Goal: Information Seeking & Learning: Find specific fact

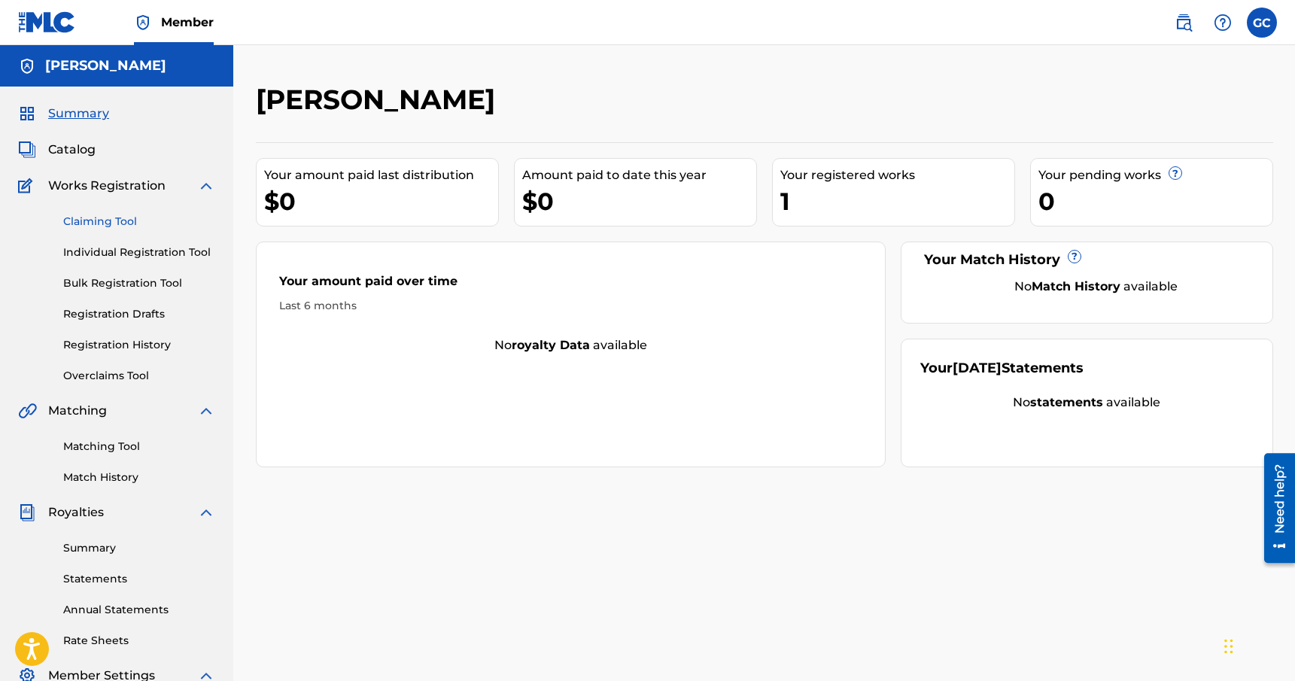
click at [87, 218] on link "Claiming Tool" at bounding box center [139, 222] width 152 height 16
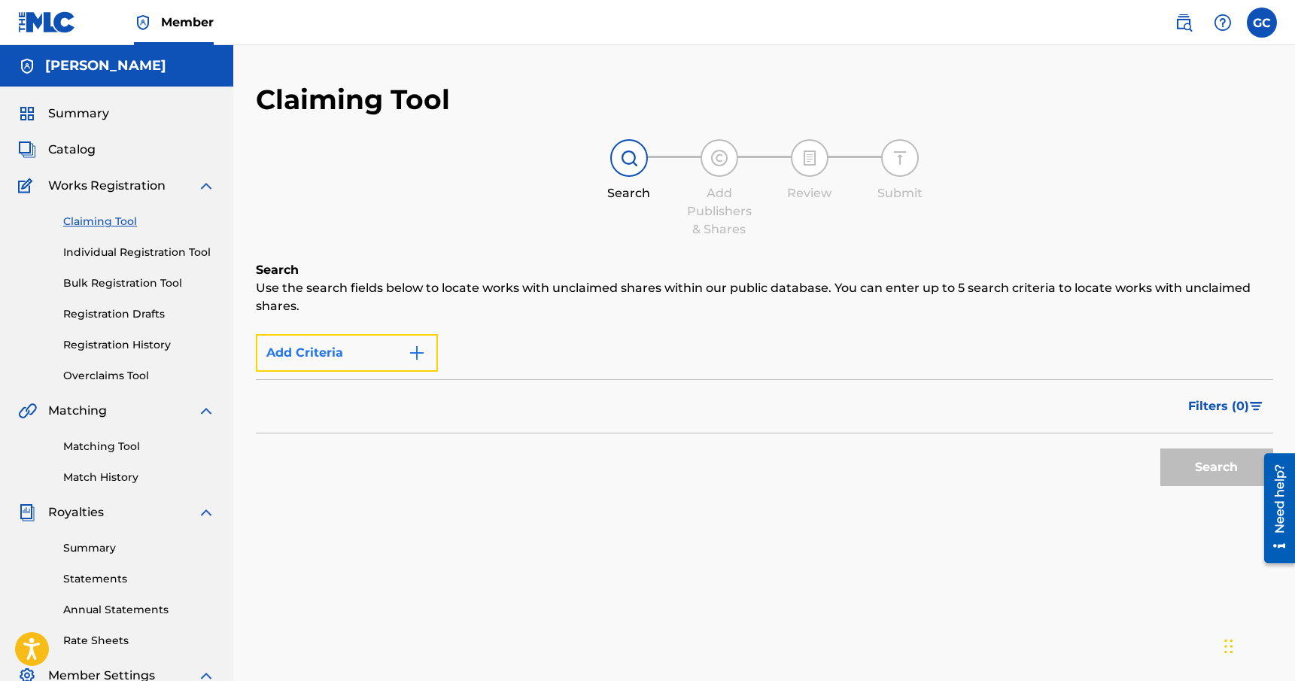
click at [339, 344] on button "Add Criteria" at bounding box center [347, 353] width 182 height 38
click at [389, 296] on p "Use the search fields below to locate works with unclaimed shares within our pu…" at bounding box center [764, 297] width 1017 height 36
drag, startPoint x: 389, startPoint y: 296, endPoint x: 380, endPoint y: 270, distance: 27.8
click at [380, 272] on div "Search Use the search fields below to locate works with unclaimed shares within…" at bounding box center [764, 288] width 1017 height 54
click at [380, 270] on h6 "Search" at bounding box center [764, 270] width 1017 height 18
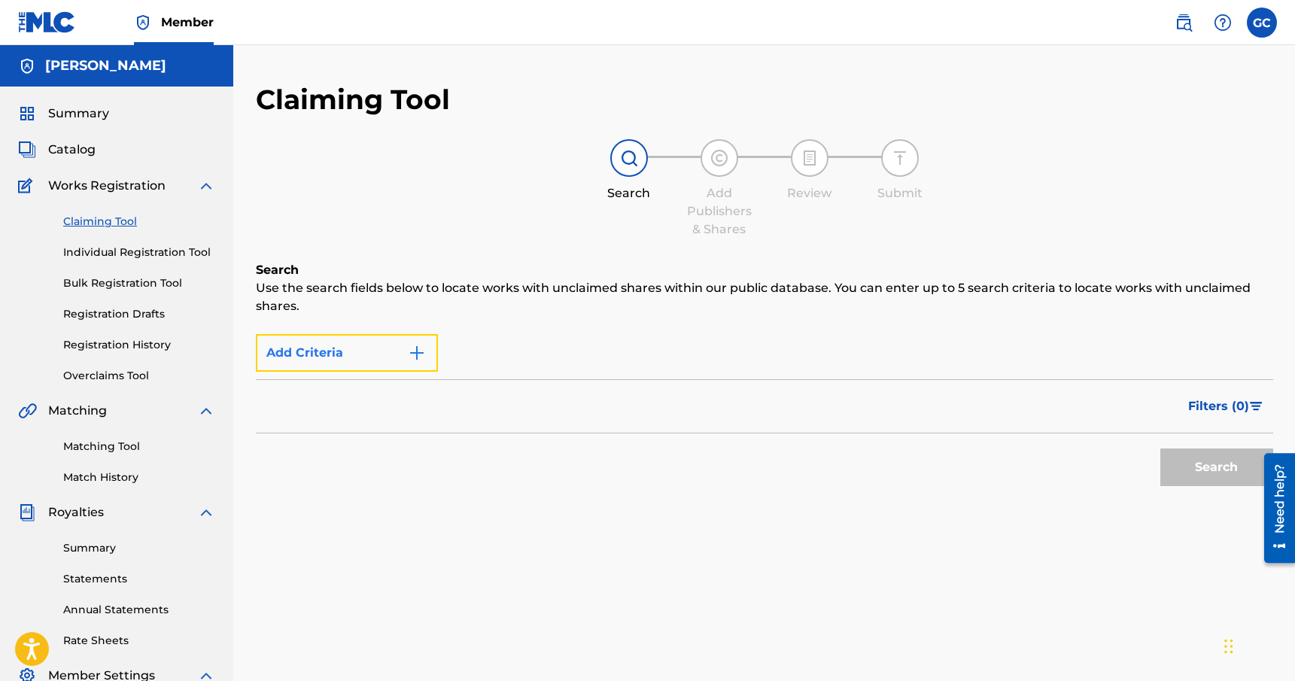
click at [433, 339] on button "Add Criteria" at bounding box center [347, 353] width 182 height 38
click at [415, 357] on img "Search Form" at bounding box center [417, 353] width 18 height 18
drag, startPoint x: 466, startPoint y: 359, endPoint x: 483, endPoint y: 354, distance: 17.9
click at [465, 359] on div "Max Criteria Reached" at bounding box center [764, 353] width 1017 height 38
click at [1185, 466] on div "Search" at bounding box center [1213, 463] width 120 height 60
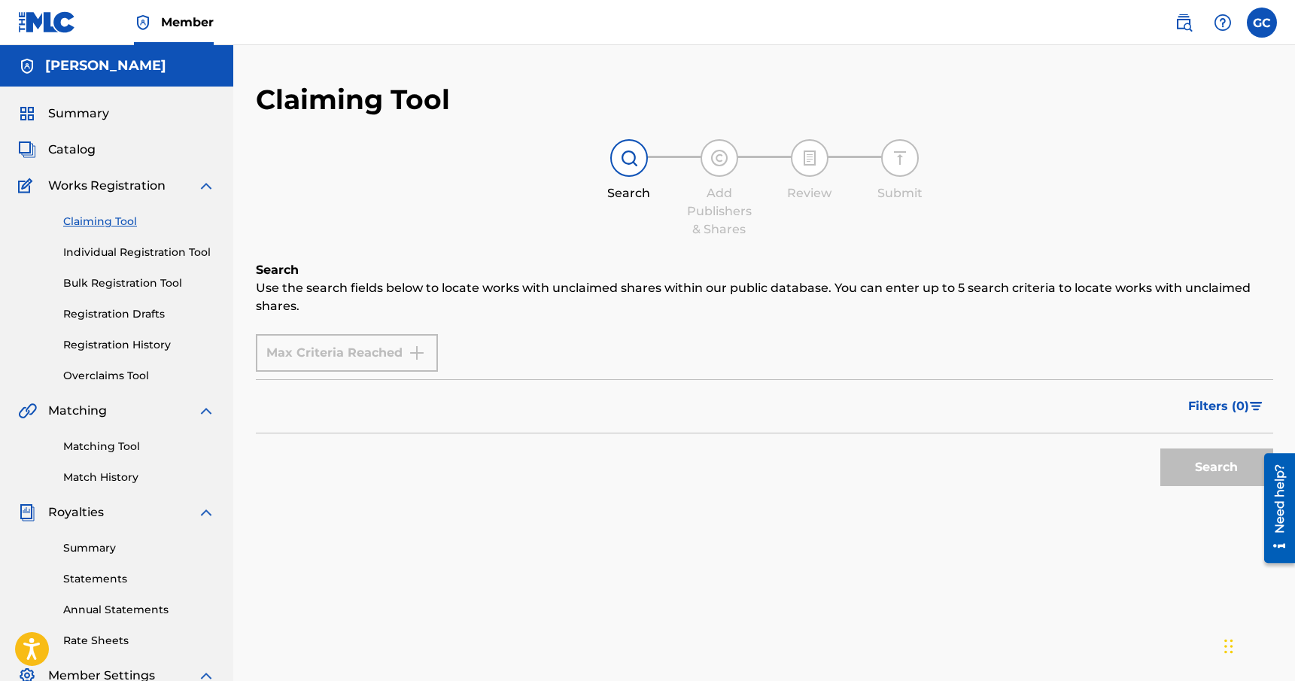
click at [537, 369] on div "Max Criteria Reached" at bounding box center [764, 353] width 1017 height 38
click at [165, 247] on link "Individual Registration Tool" at bounding box center [139, 253] width 152 height 16
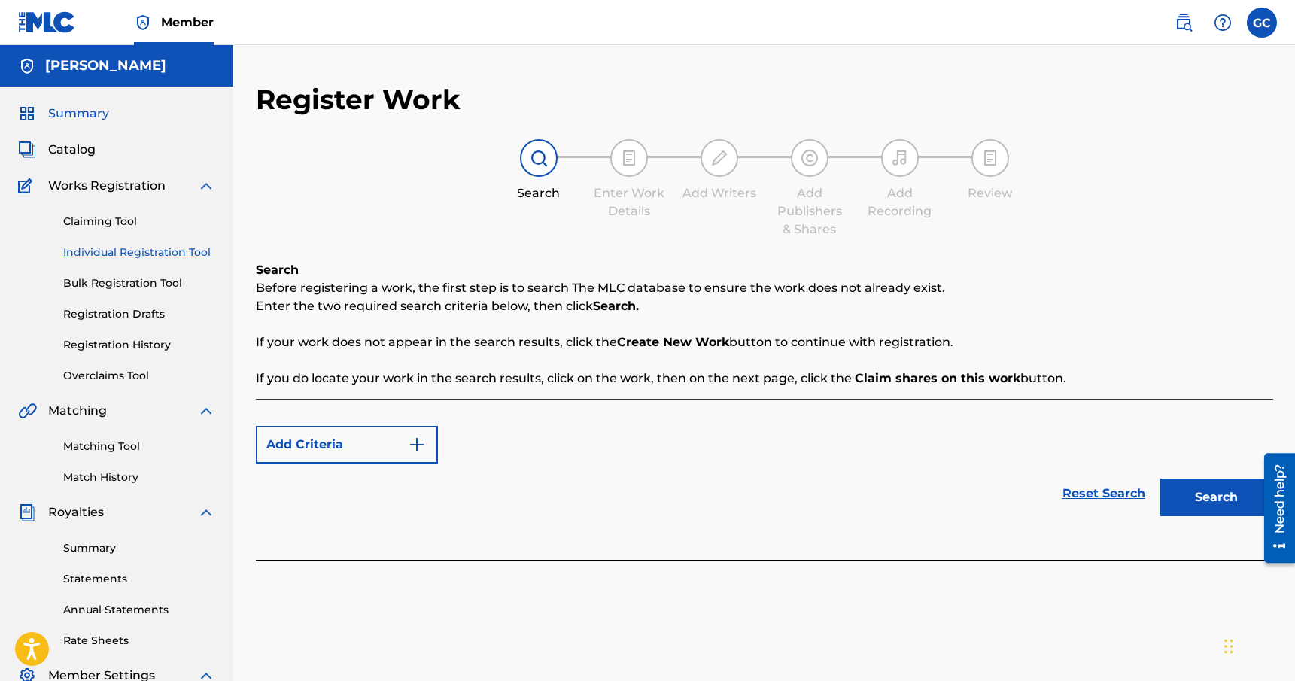
click at [93, 120] on span "Summary" at bounding box center [78, 114] width 61 height 18
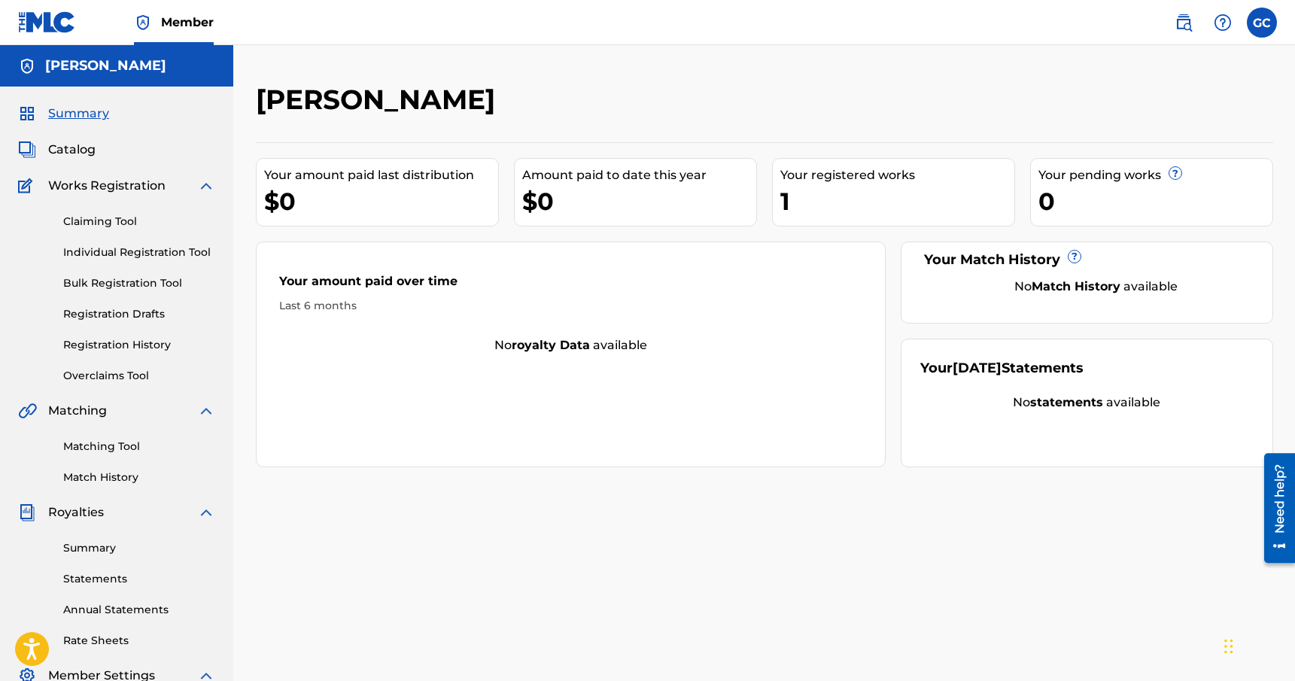
click at [54, 20] on img at bounding box center [47, 22] width 58 height 22
click at [83, 146] on span "Catalog" at bounding box center [71, 150] width 47 height 18
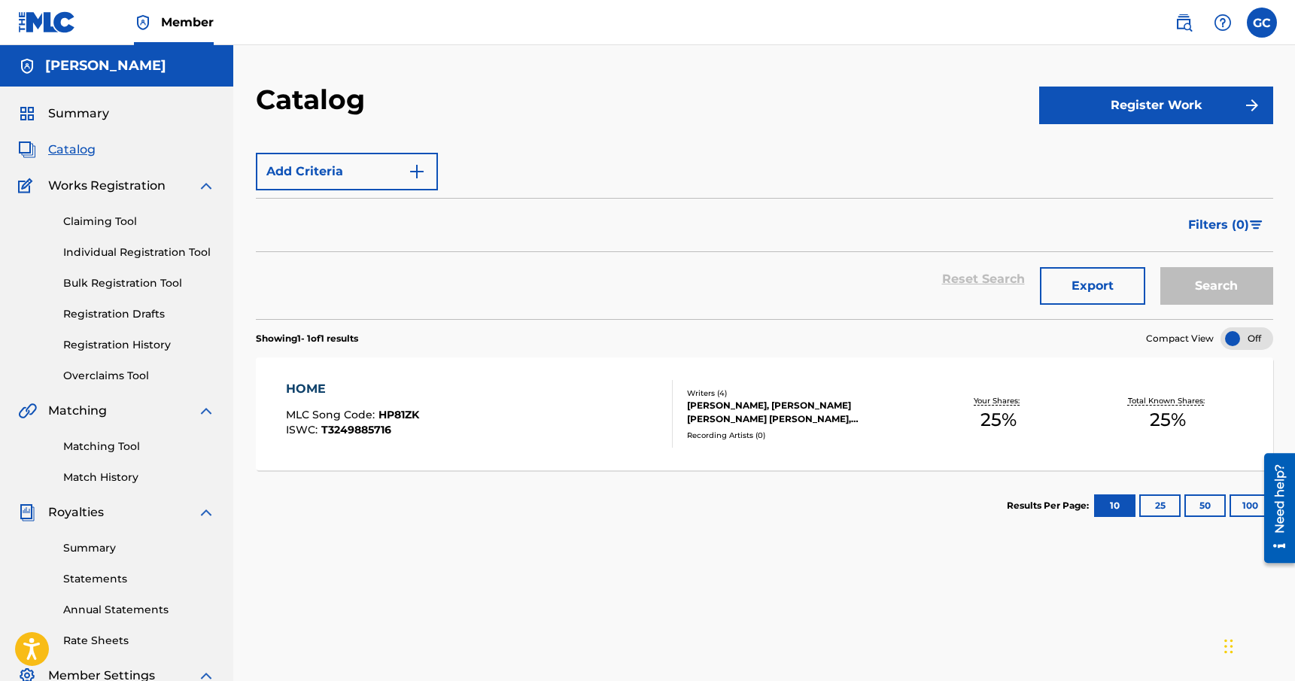
click at [308, 390] on div "HOME" at bounding box center [352, 389] width 133 height 18
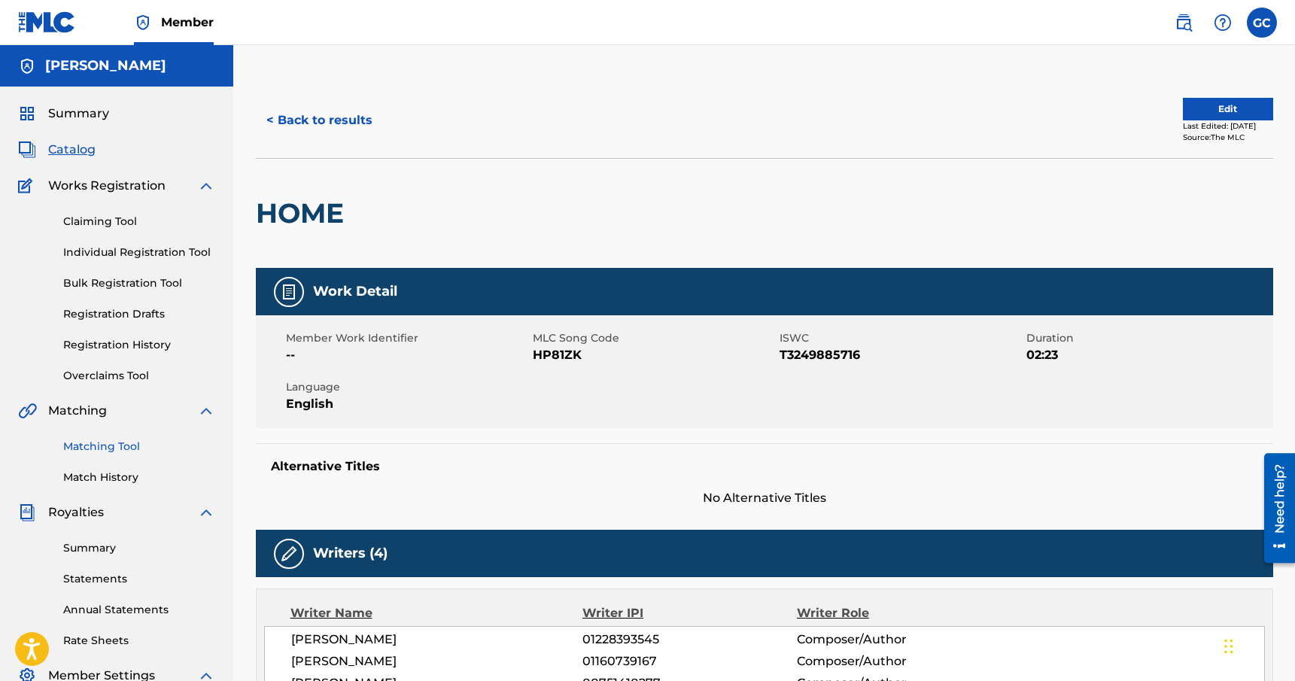
click at [130, 445] on link "Matching Tool" at bounding box center [139, 447] width 152 height 16
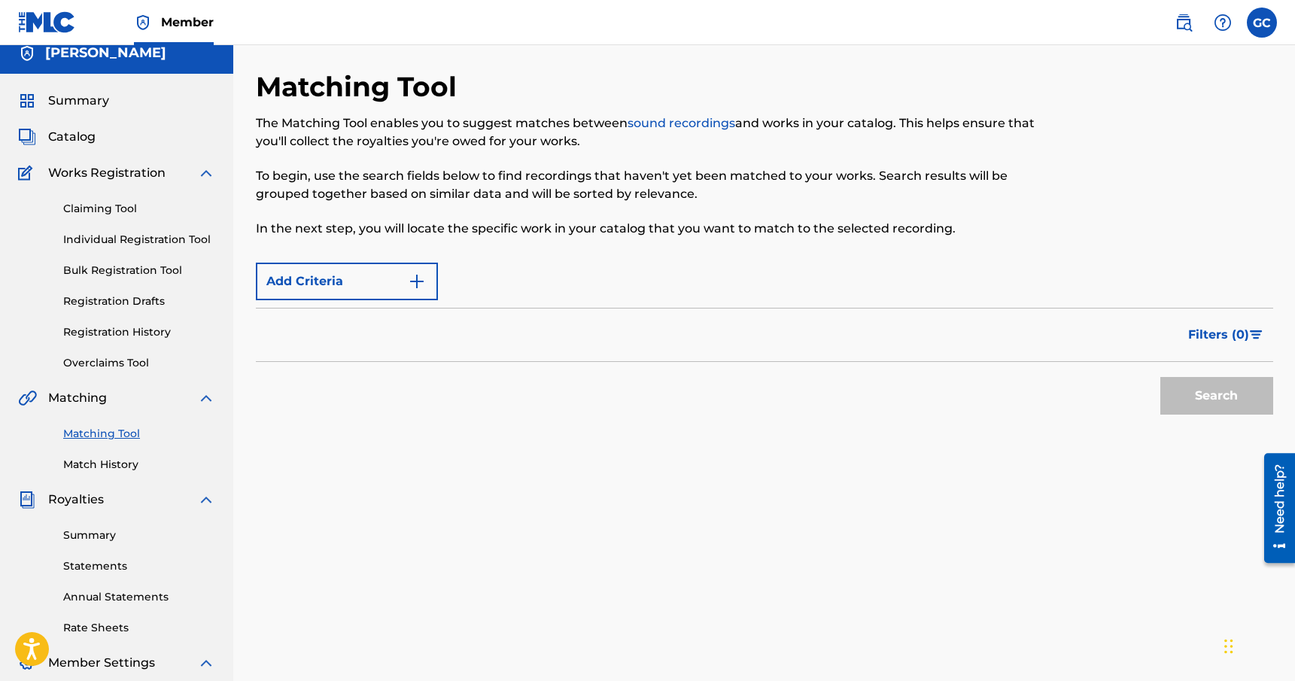
scroll to position [13, 0]
click at [123, 468] on link "Match History" at bounding box center [139, 465] width 152 height 16
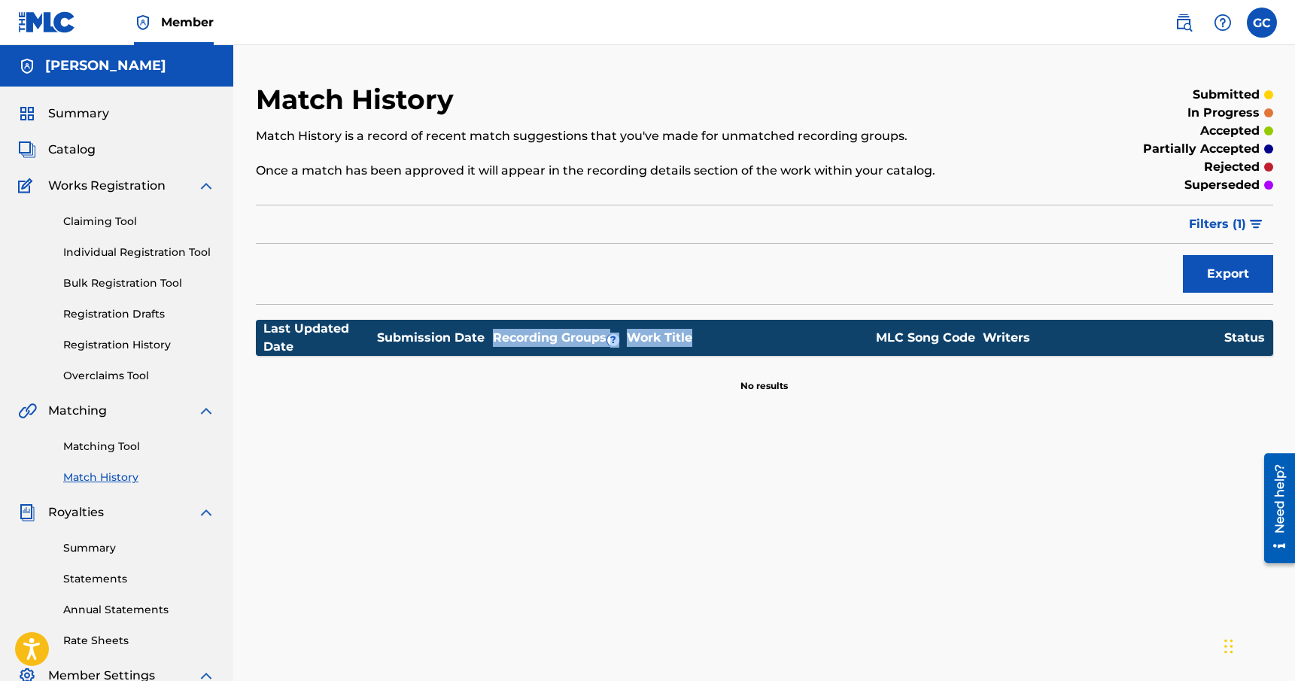
drag, startPoint x: 475, startPoint y: 348, endPoint x: 665, endPoint y: 415, distance: 201.3
click at [648, 415] on div "Match History Match History is a record of recent match suggestions that you've…" at bounding box center [764, 472] width 1053 height 778
click at [665, 415] on div "Match History Match History is a record of recent match suggestions that you've…" at bounding box center [764, 472] width 1053 height 778
click at [63, 454] on link "Matching Tool" at bounding box center [139, 447] width 152 height 16
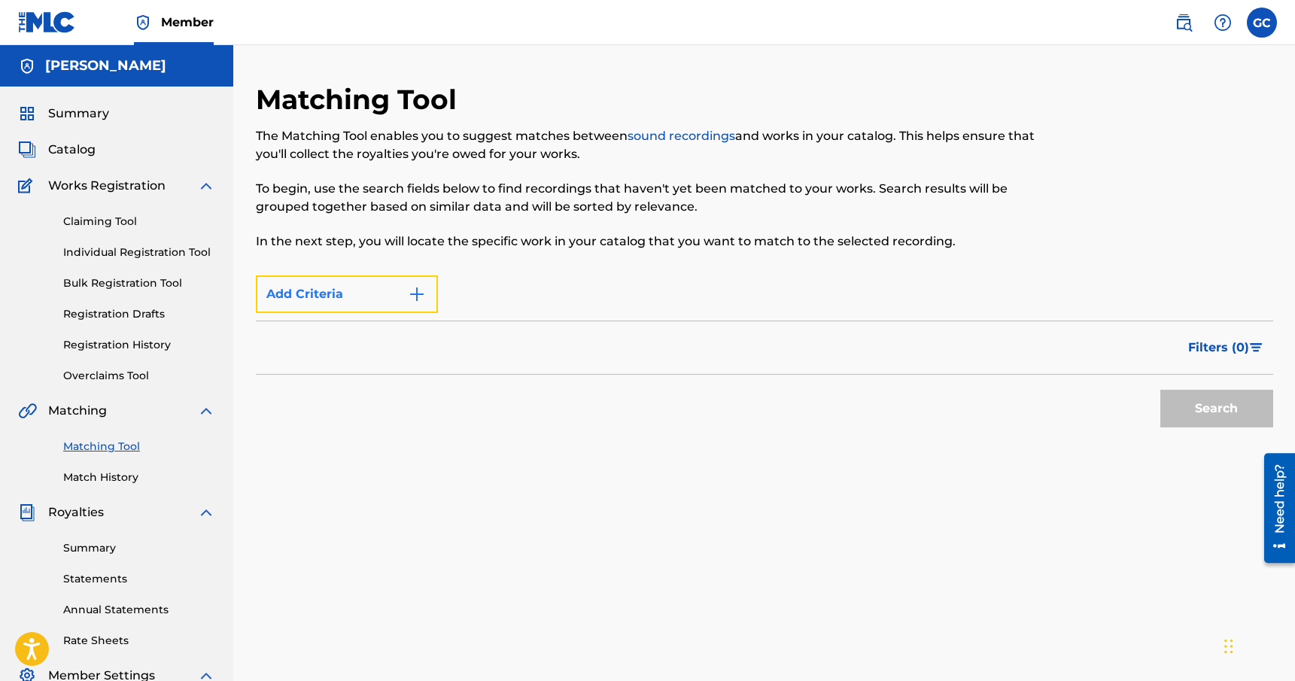
click at [413, 304] on button "Add Criteria" at bounding box center [347, 294] width 182 height 38
click at [1195, 333] on button "Filters ( 0 )" at bounding box center [1226, 348] width 94 height 38
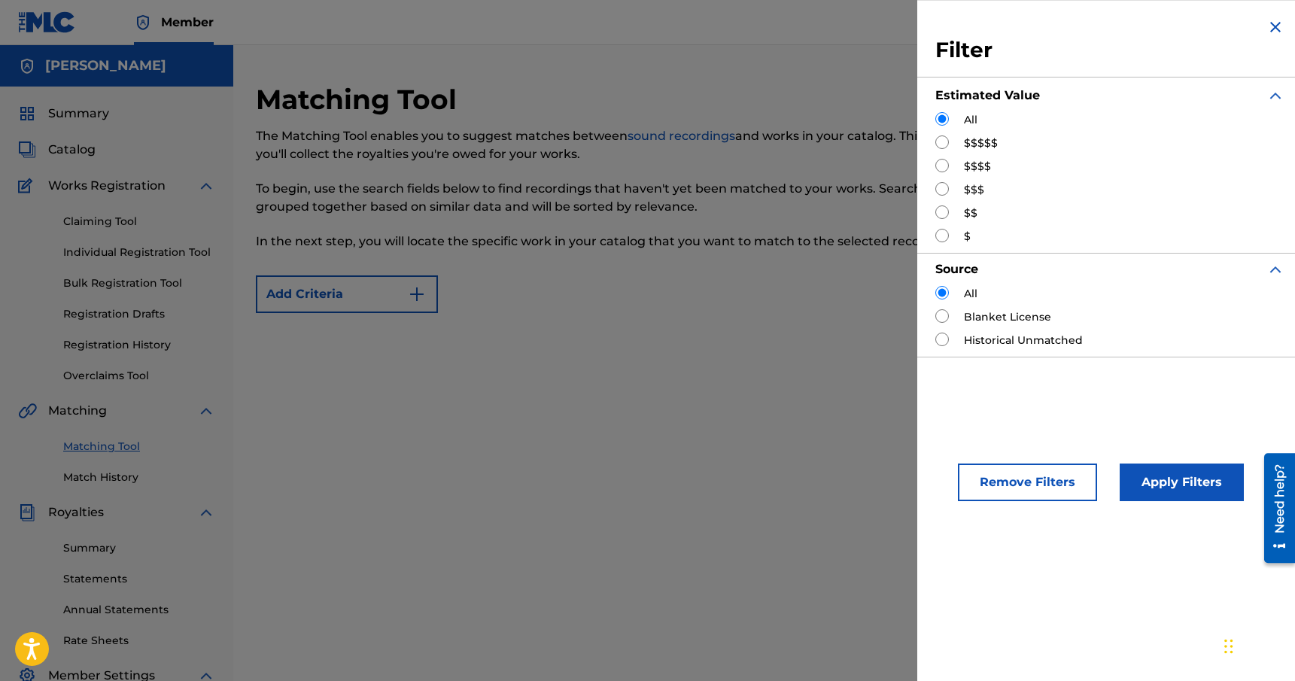
click at [828, 292] on div "Add Criteria" at bounding box center [764, 294] width 1017 height 38
click at [1271, 27] on img "Search Form" at bounding box center [1275, 27] width 18 height 18
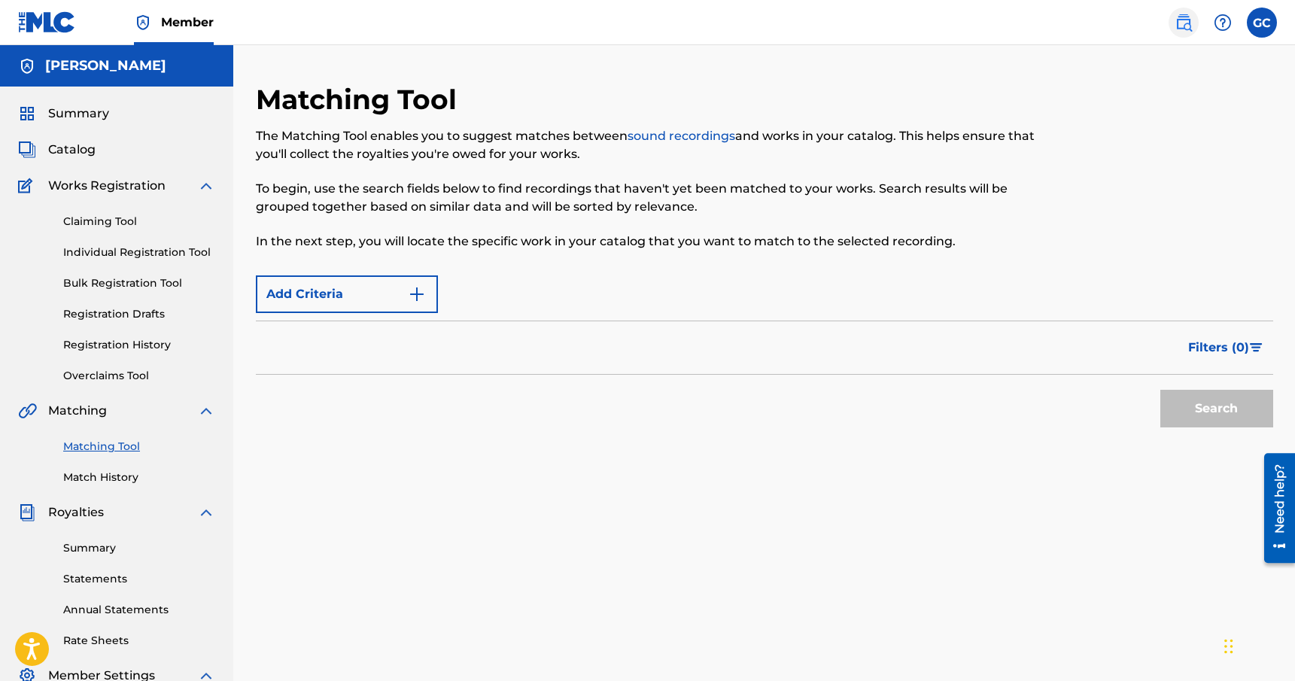
click at [1177, 20] on img at bounding box center [1183, 23] width 18 height 18
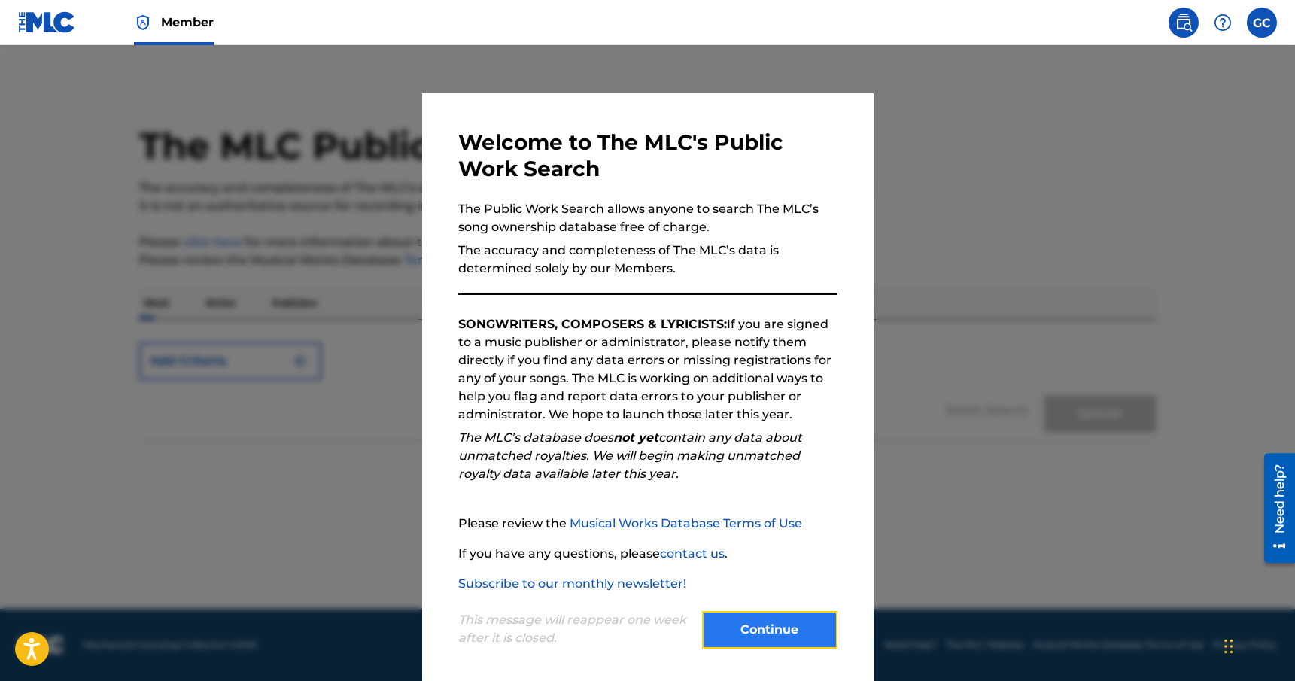
click at [718, 613] on button "Continue" at bounding box center [769, 630] width 135 height 38
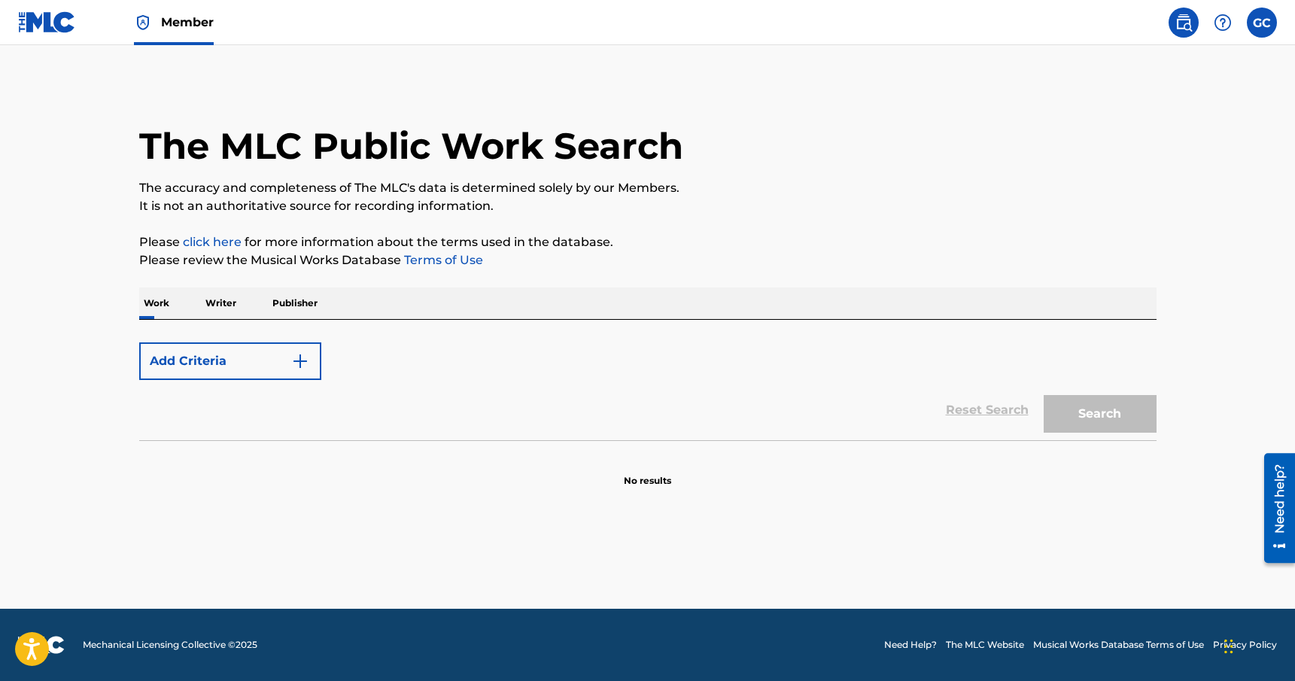
click at [1184, 26] on img at bounding box center [1183, 23] width 18 height 18
click at [228, 304] on p "Writer" at bounding box center [221, 303] width 40 height 32
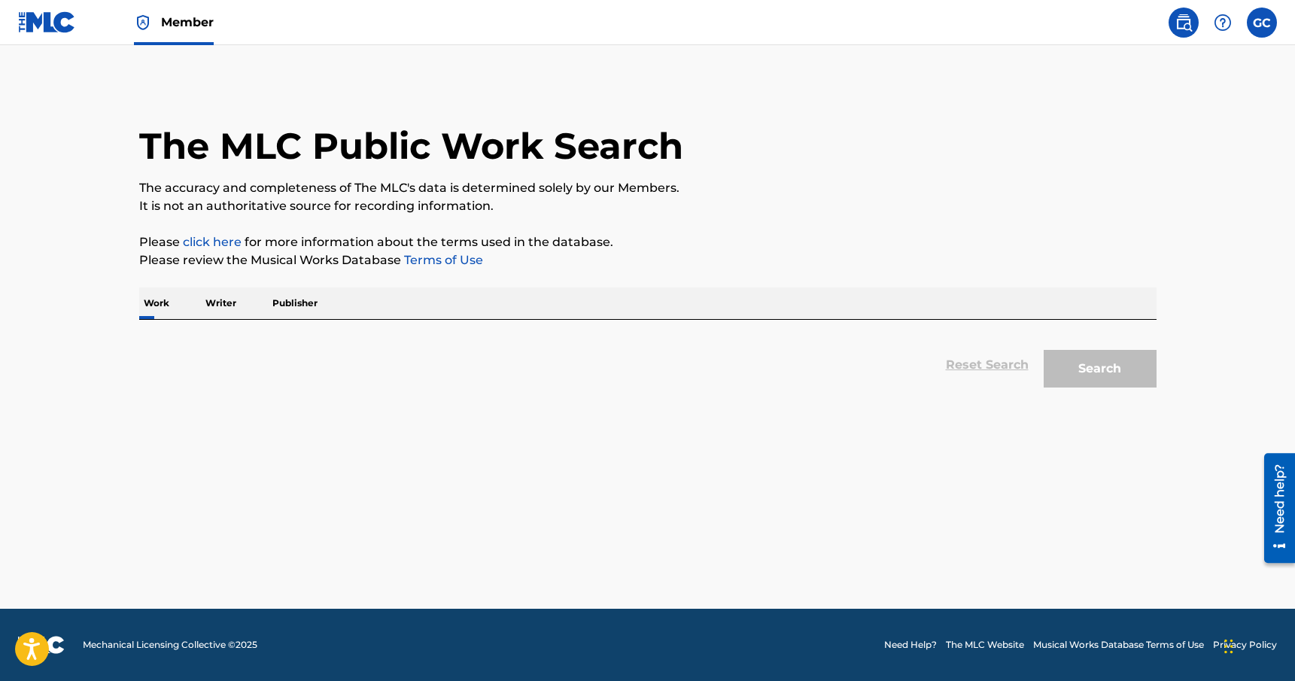
click at [153, 311] on p "Work" at bounding box center [156, 303] width 35 height 32
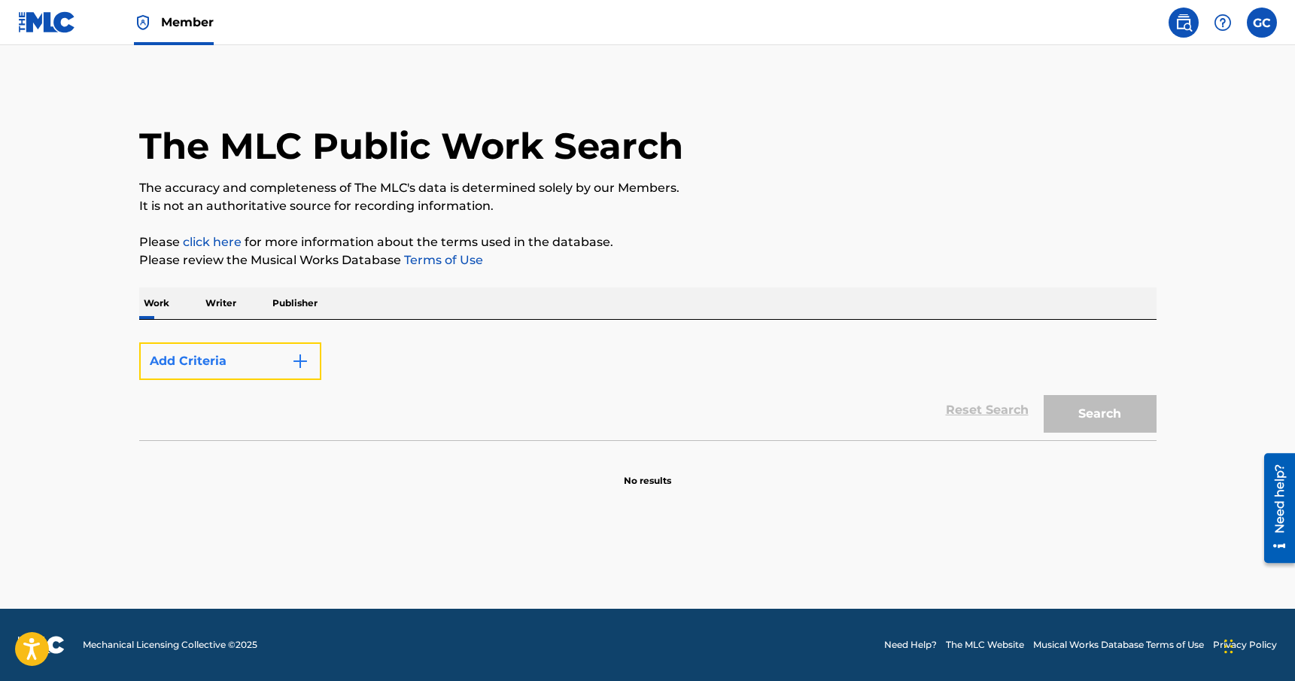
click at [175, 360] on button "Add Criteria" at bounding box center [230, 361] width 182 height 38
click at [217, 363] on button "Add Criteria" at bounding box center [230, 361] width 182 height 38
click at [281, 361] on button "Add Criteria" at bounding box center [230, 361] width 182 height 38
click at [304, 358] on img "Search Form" at bounding box center [300, 361] width 18 height 18
drag, startPoint x: 357, startPoint y: 357, endPoint x: 430, endPoint y: 376, distance: 76.3
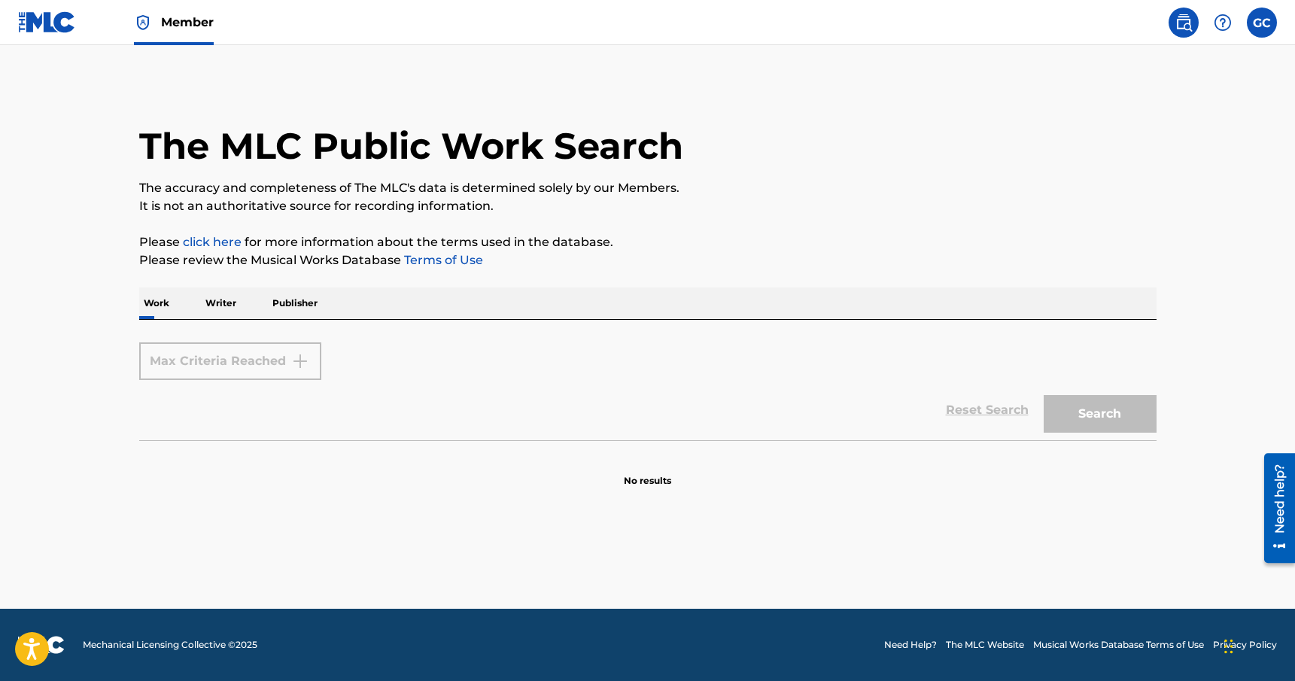
click at [358, 357] on div "Max Criteria Reached" at bounding box center [647, 361] width 1017 height 38
drag, startPoint x: 542, startPoint y: 393, endPoint x: 723, endPoint y: 420, distance: 182.6
click at [679, 420] on div "Reset Search Search" at bounding box center [647, 410] width 1017 height 60
drag, startPoint x: 748, startPoint y: 420, endPoint x: 782, endPoint y: 419, distance: 33.9
click at [749, 420] on div "Reset Search Search" at bounding box center [647, 410] width 1017 height 60
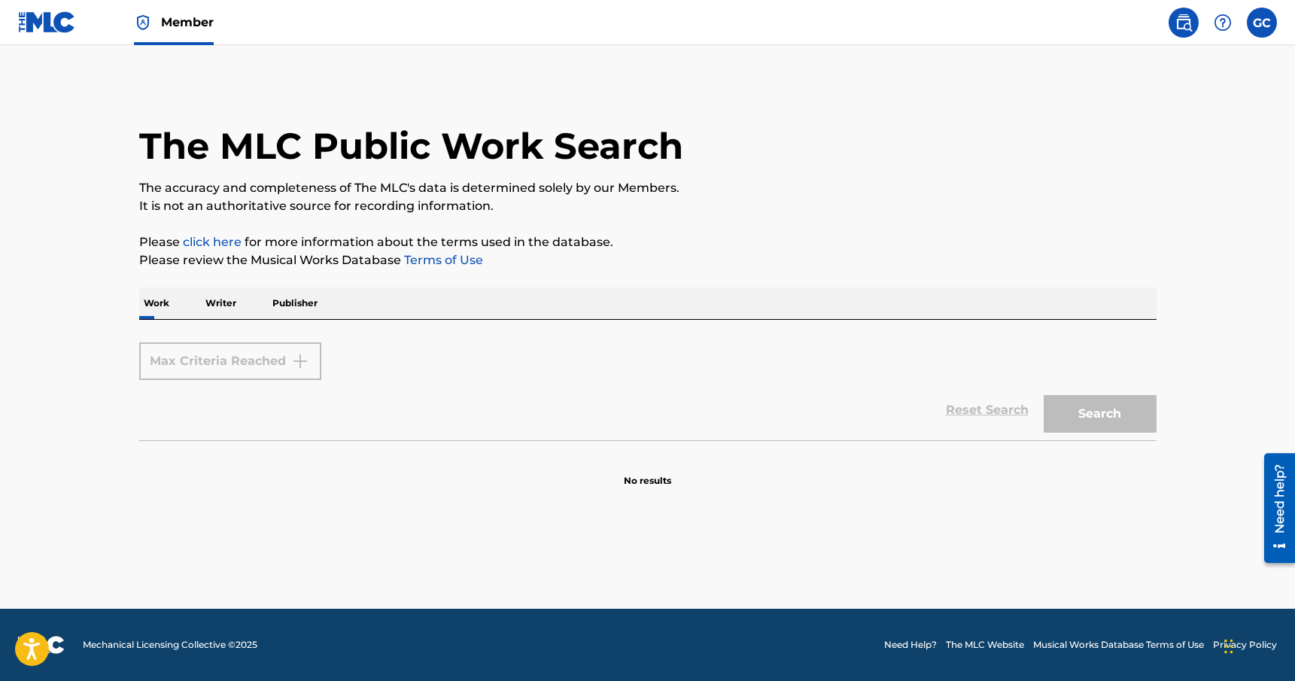
click at [990, 415] on div "Reset Search Search" at bounding box center [647, 410] width 1017 height 60
click at [990, 413] on div "Reset Search Search" at bounding box center [647, 410] width 1017 height 60
click at [989, 413] on div "Reset Search Search" at bounding box center [647, 410] width 1017 height 60
drag, startPoint x: 986, startPoint y: 412, endPoint x: 652, endPoint y: 327, distance: 345.2
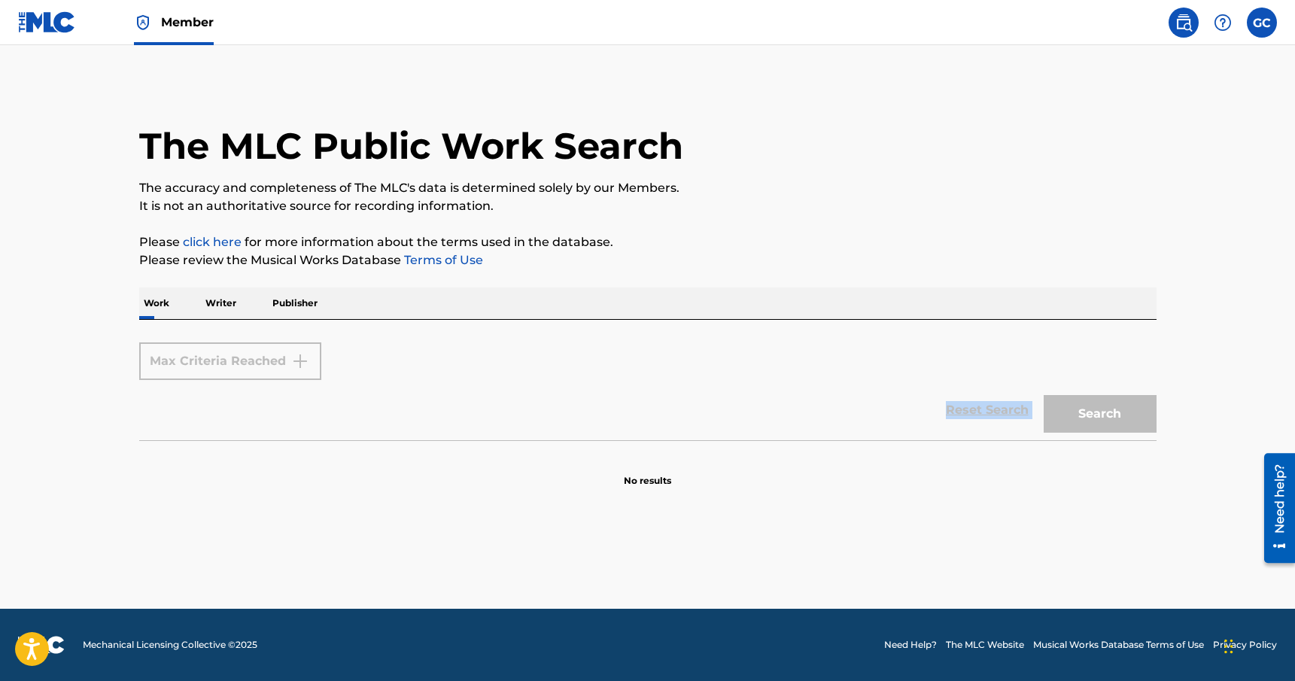
click at [979, 411] on div "Reset Search Search" at bounding box center [647, 410] width 1017 height 60
click at [606, 307] on div "Work Writer Publisher" at bounding box center [647, 303] width 1017 height 32
click at [315, 282] on div "The MLC Public Work Search The accuracy and completeness of The MLC's data is d…" at bounding box center [647, 285] width 1053 height 405
click at [295, 302] on p "Publisher" at bounding box center [295, 303] width 54 height 32
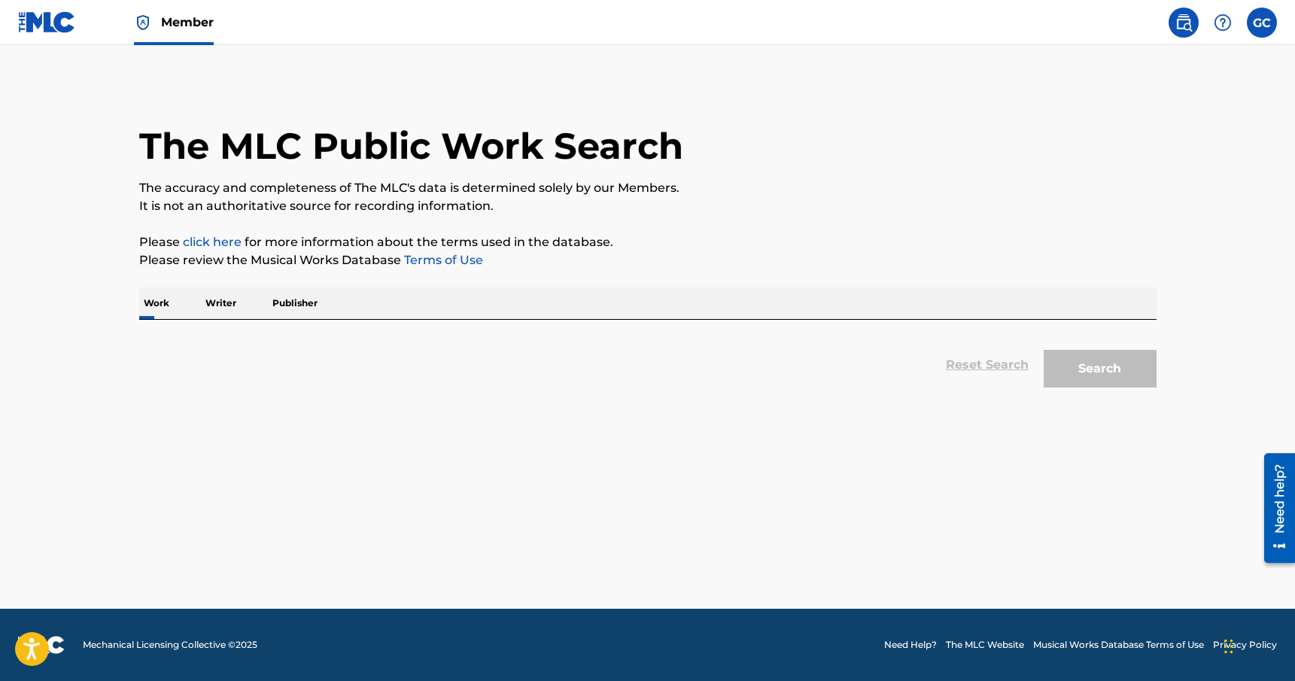
click at [220, 302] on p "Writer" at bounding box center [221, 303] width 40 height 32
click at [164, 301] on p "Work" at bounding box center [156, 303] width 35 height 32
